Goal: Obtain resource: Download file/media

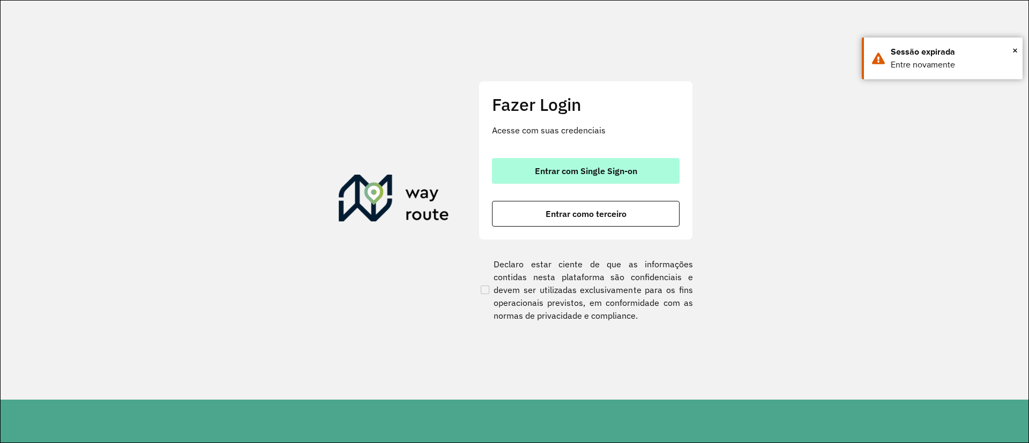
click at [568, 167] on span "Entrar com Single Sign-on" at bounding box center [586, 171] width 102 height 9
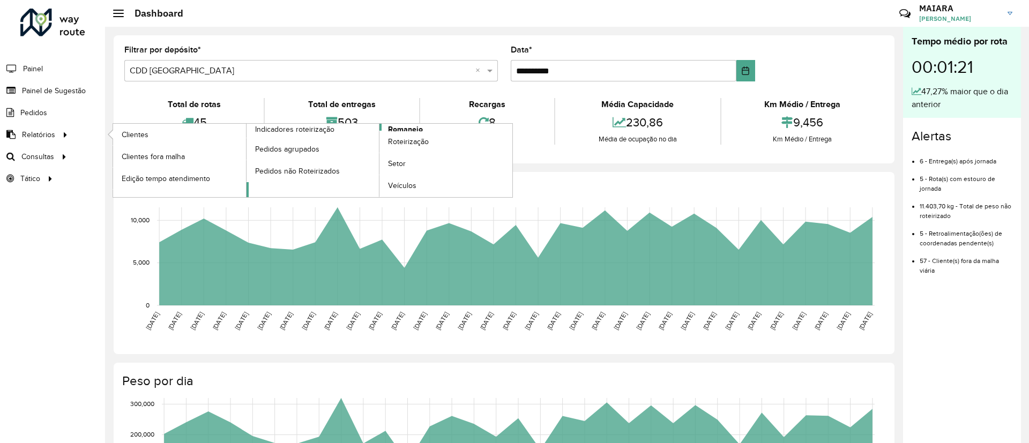
click at [415, 127] on span "Romaneio" at bounding box center [405, 129] width 35 height 11
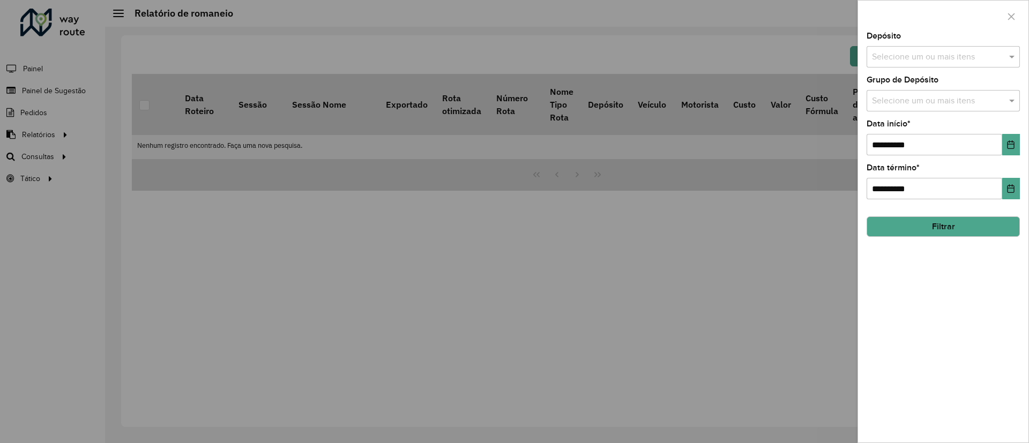
click at [937, 57] on input "text" at bounding box center [937, 57] width 137 height 13
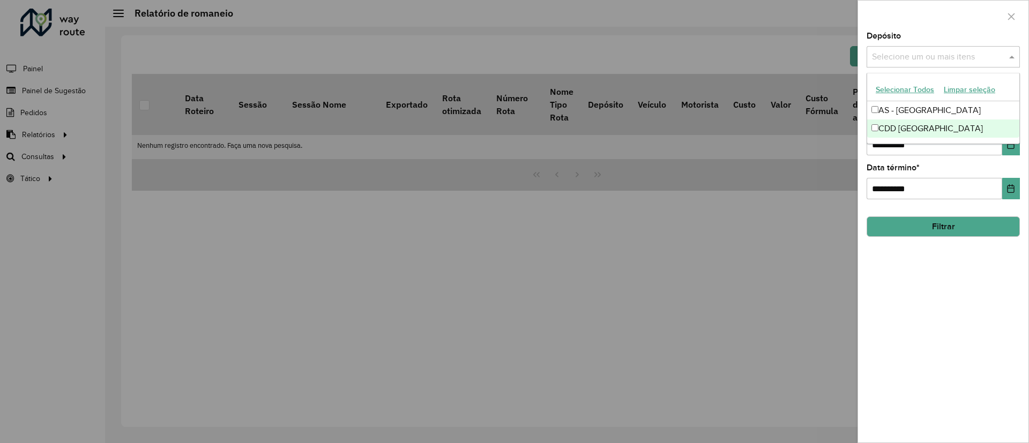
click at [909, 129] on div "CDD Florianópolis" at bounding box center [943, 129] width 152 height 18
click at [916, 304] on div "**********" at bounding box center [943, 237] width 170 height 411
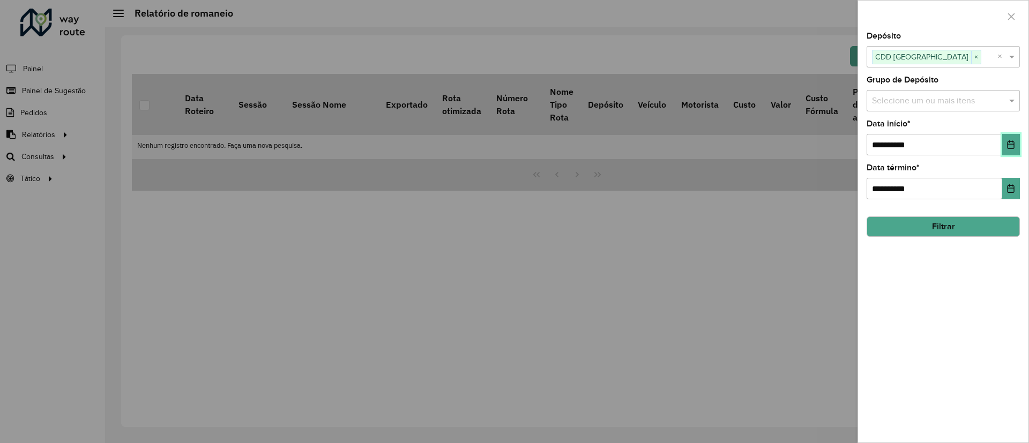
click at [1014, 143] on icon "Choose Date" at bounding box center [1011, 144] width 9 height 9
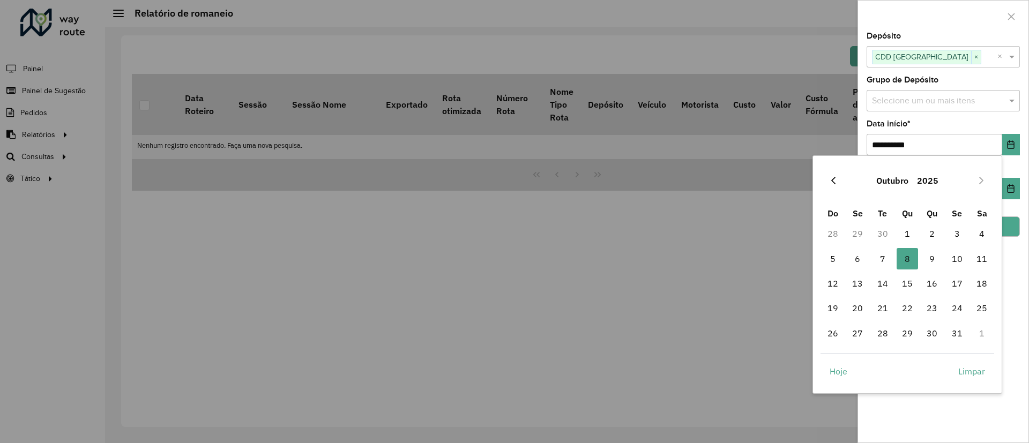
click at [830, 179] on icon "Previous Month" at bounding box center [833, 180] width 9 height 9
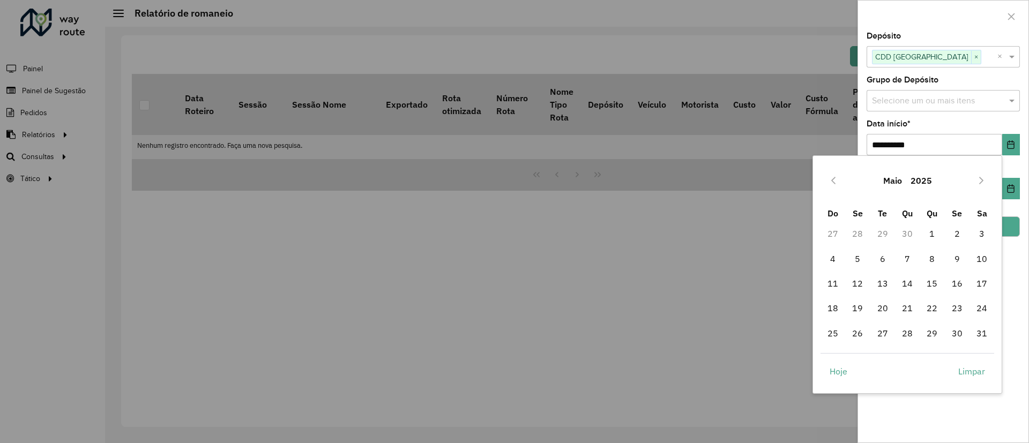
click at [830, 179] on icon "Previous Month" at bounding box center [833, 180] width 9 height 9
click at [905, 233] on span "1" at bounding box center [907, 233] width 21 height 21
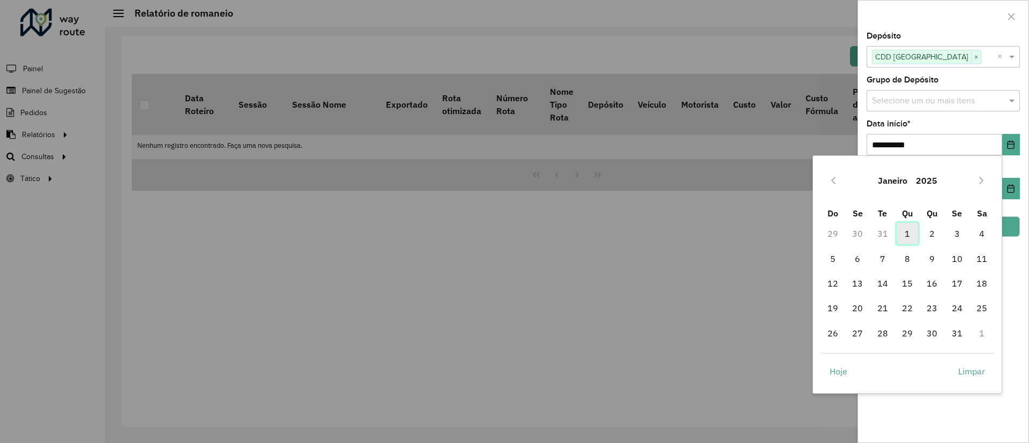
type input "**********"
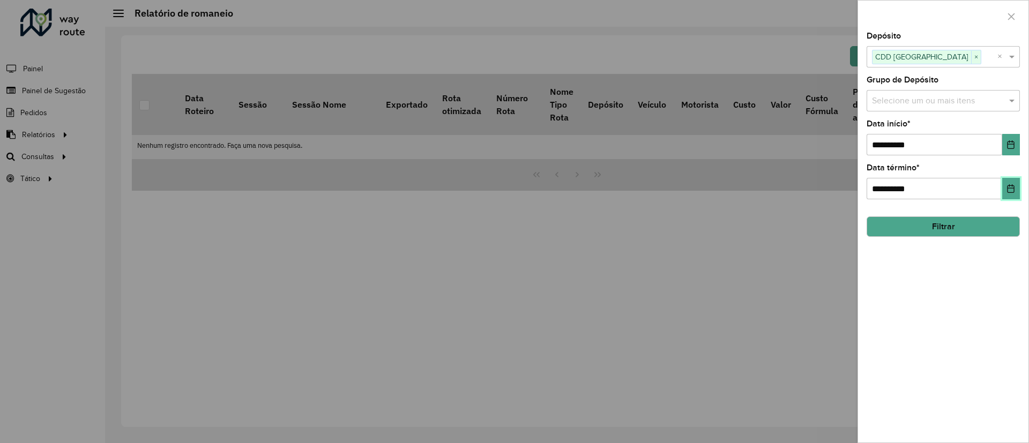
click at [1009, 195] on button "Choose Date" at bounding box center [1011, 188] width 18 height 21
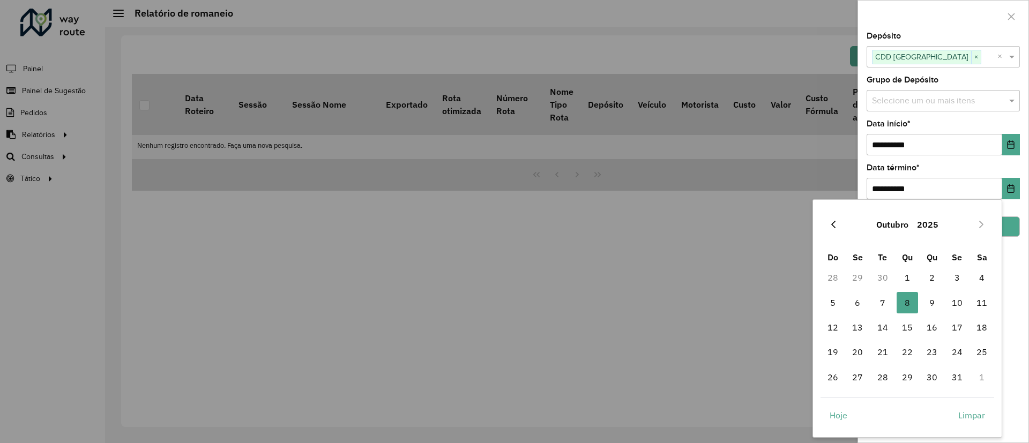
click at [830, 222] on icon "Previous Month" at bounding box center [833, 224] width 9 height 9
click at [880, 378] on span "30" at bounding box center [882, 377] width 21 height 21
type input "**********"
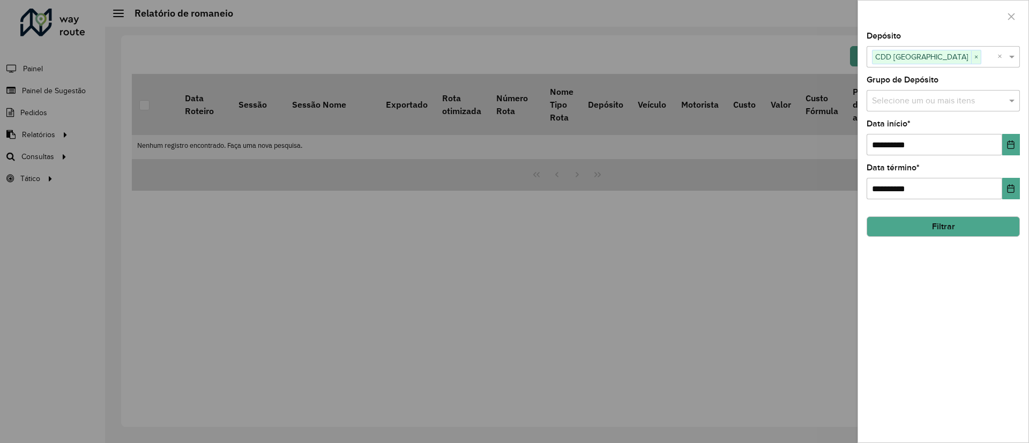
click at [949, 230] on button "Filtrar" at bounding box center [943, 227] width 153 height 20
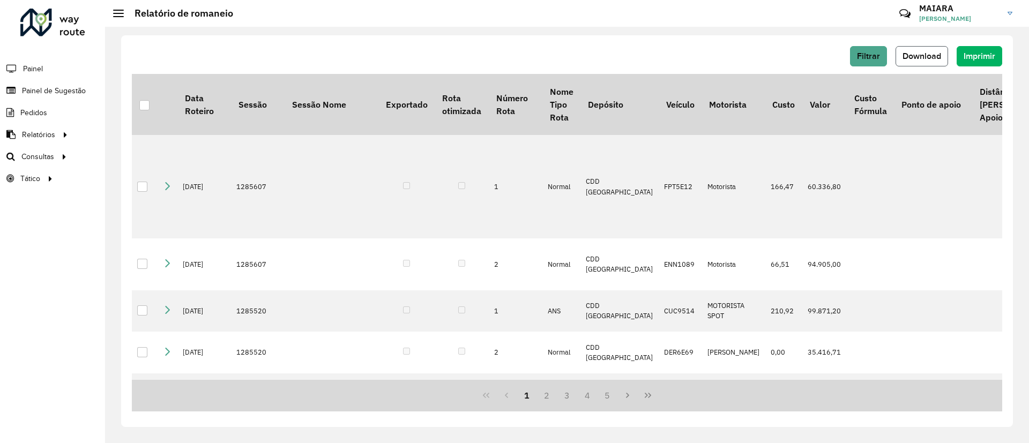
click at [910, 50] on button "Download" at bounding box center [922, 56] width 53 height 20
